Goal: Transaction & Acquisition: Purchase product/service

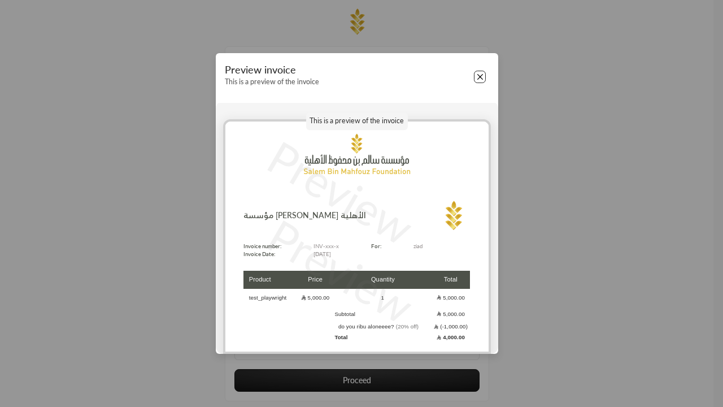
click at [480, 77] on button "Close" at bounding box center [480, 77] width 12 height 12
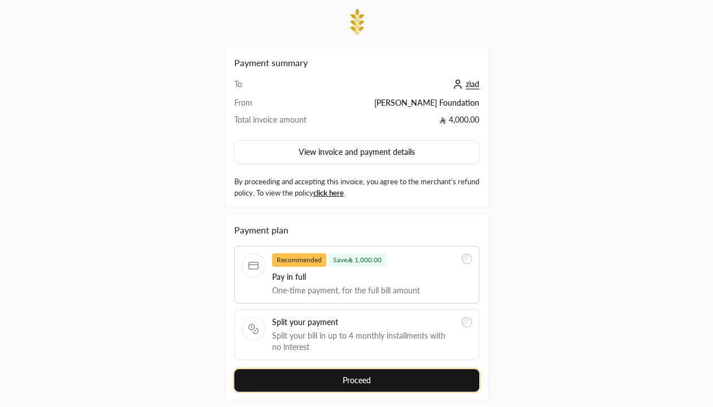
click at [356, 369] on button "Proceed" at bounding box center [356, 380] width 245 height 23
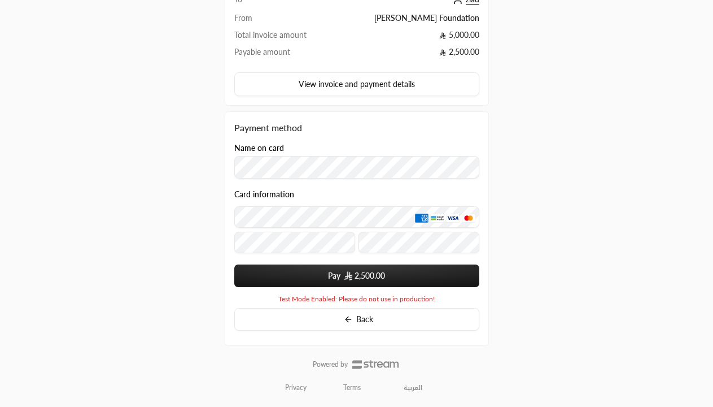
scroll to position [137, 0]
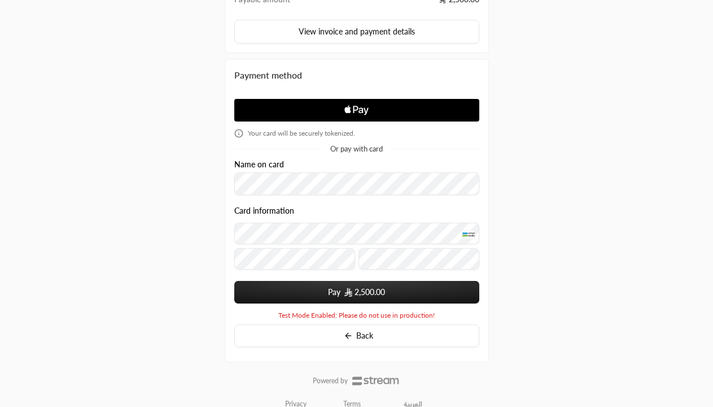
click at [356, 292] on span "2,500.00" at bounding box center [370, 291] width 31 height 11
